Goal: Task Accomplishment & Management: Manage account settings

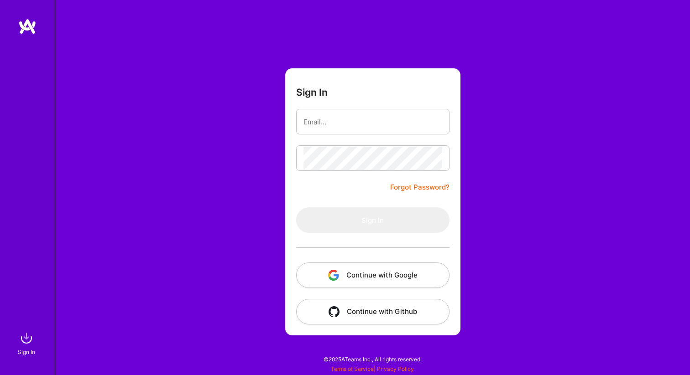
click at [375, 271] on button "Continue with Google" at bounding box center [372, 276] width 153 height 26
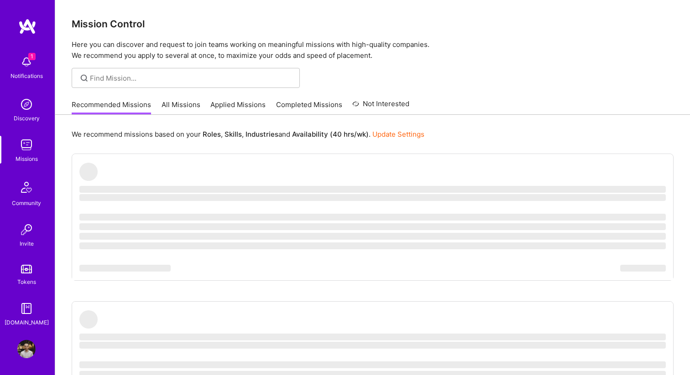
click at [524, 79] on div at bounding box center [372, 78] width 634 height 20
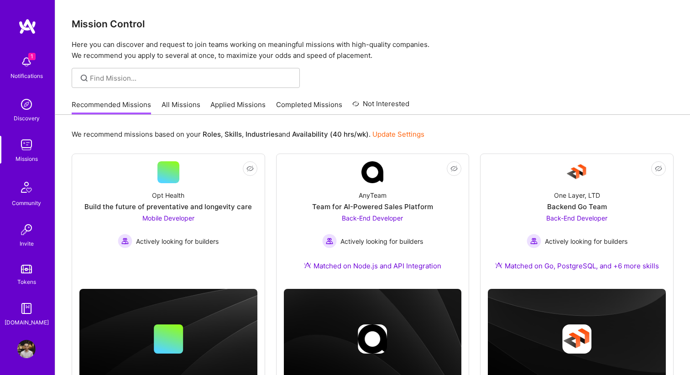
click at [53, 60] on div "1 Notifications" at bounding box center [26, 66] width 57 height 31
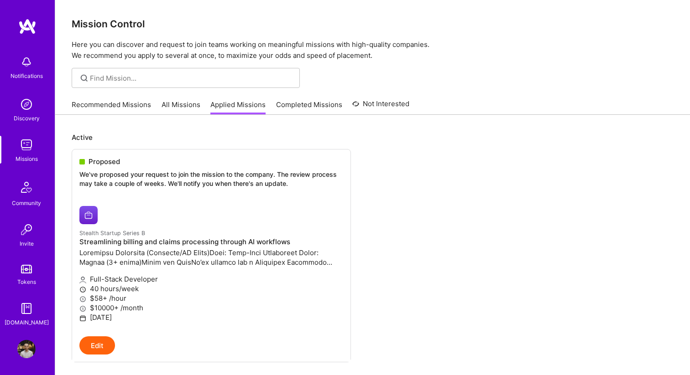
click at [30, 141] on img at bounding box center [26, 145] width 18 height 18
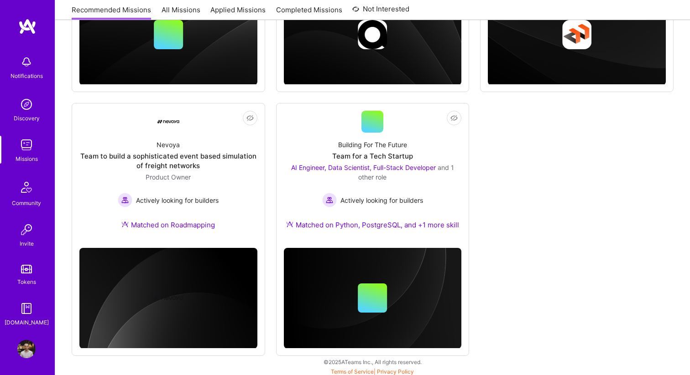
scroll to position [307, 0]
